Goal: Information Seeking & Learning: Learn about a topic

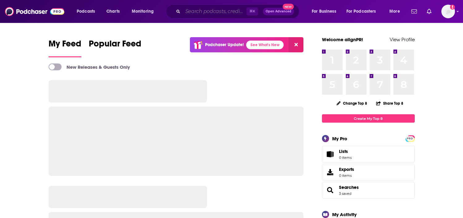
click at [193, 10] on input "Search podcasts, credits, & more..." at bounding box center [215, 11] width 64 height 10
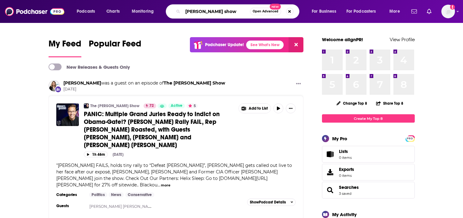
type input "[PERSON_NAME] show"
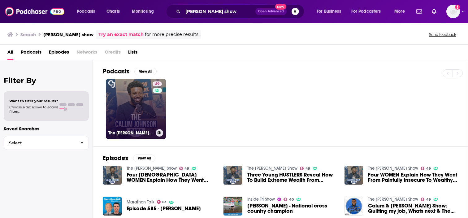
click at [143, 121] on link "49 The [PERSON_NAME] Show" at bounding box center [136, 109] width 60 height 60
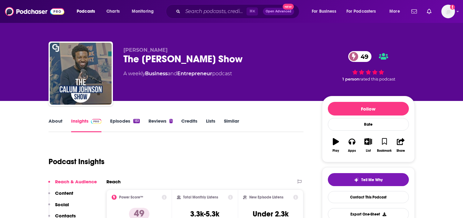
click at [199, 168] on div "Podcast Insights" at bounding box center [174, 158] width 250 height 32
